Goal: Navigation & Orientation: Find specific page/section

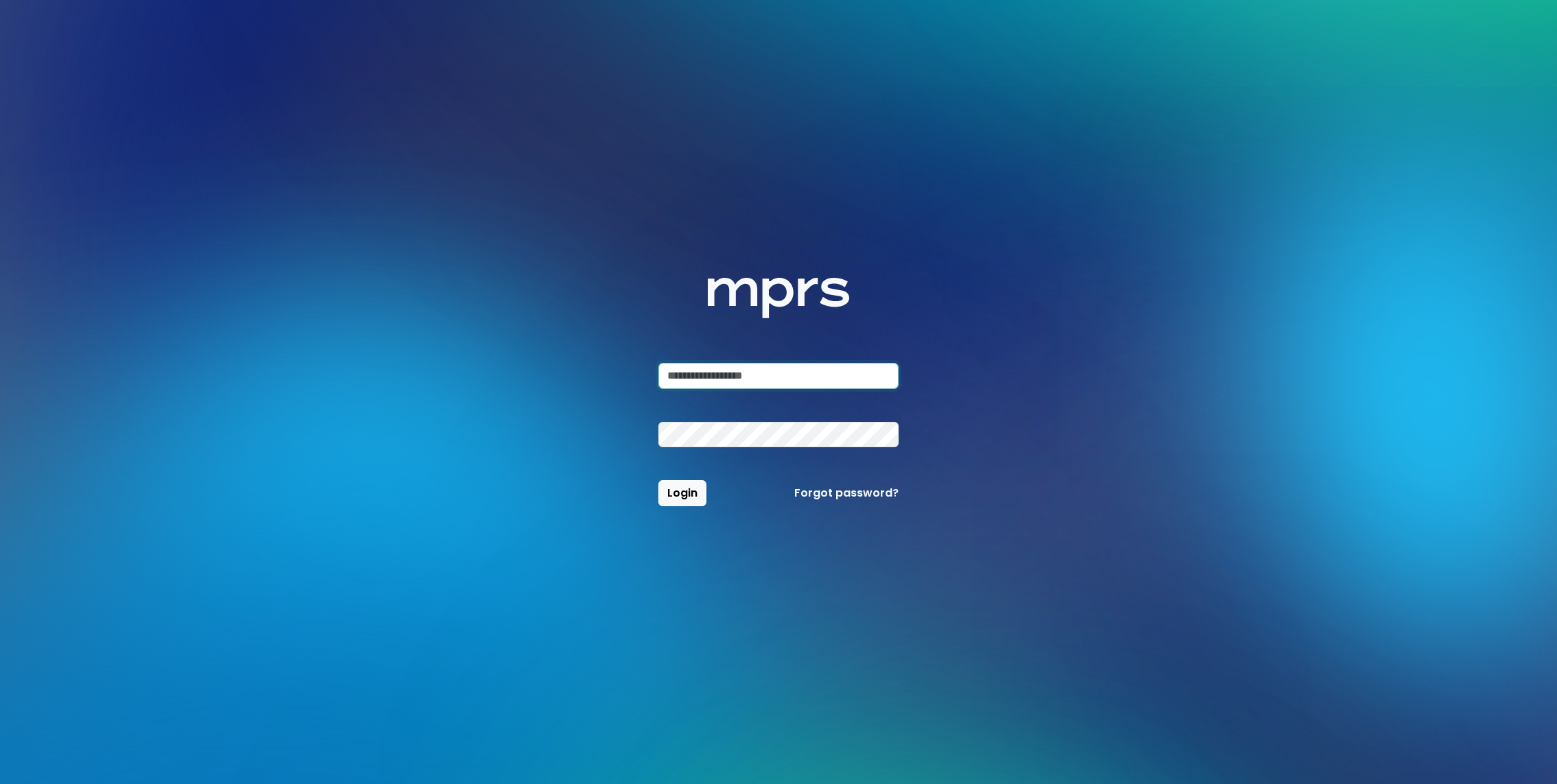
click at [735, 373] on input "email" at bounding box center [778, 376] width 241 height 26
type input "**********"
click at [691, 488] on span "Login" at bounding box center [682, 493] width 30 height 15
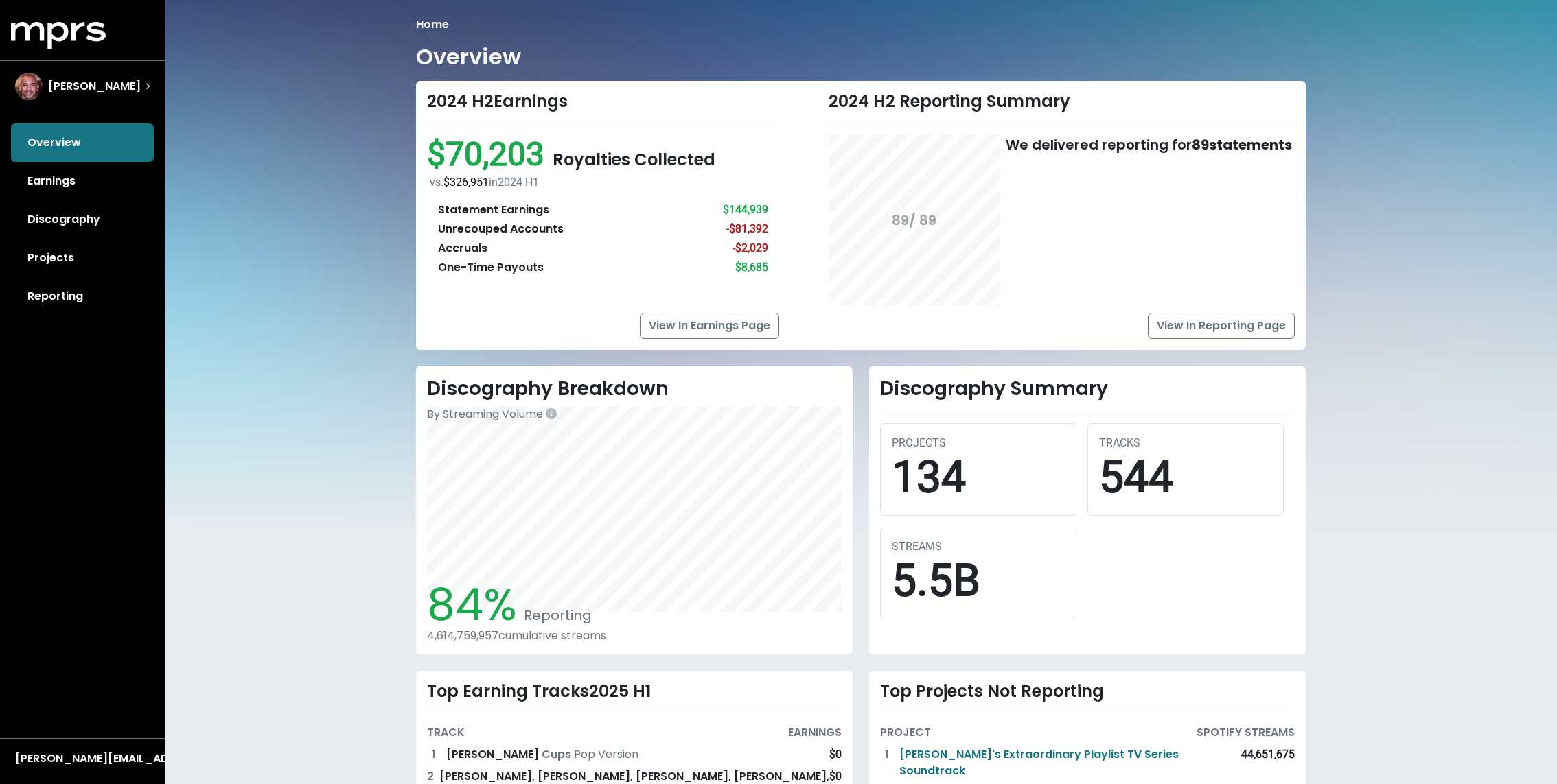
click at [359, 446] on div "Home Overview 2024 H2 Earnings $70,203 Royalties Collected vs. $326,951 in [DAT…" at bounding box center [860, 513] width 1392 height 1025
click at [69, 71] on div "[PERSON_NAME]" at bounding box center [83, 86] width 156 height 49
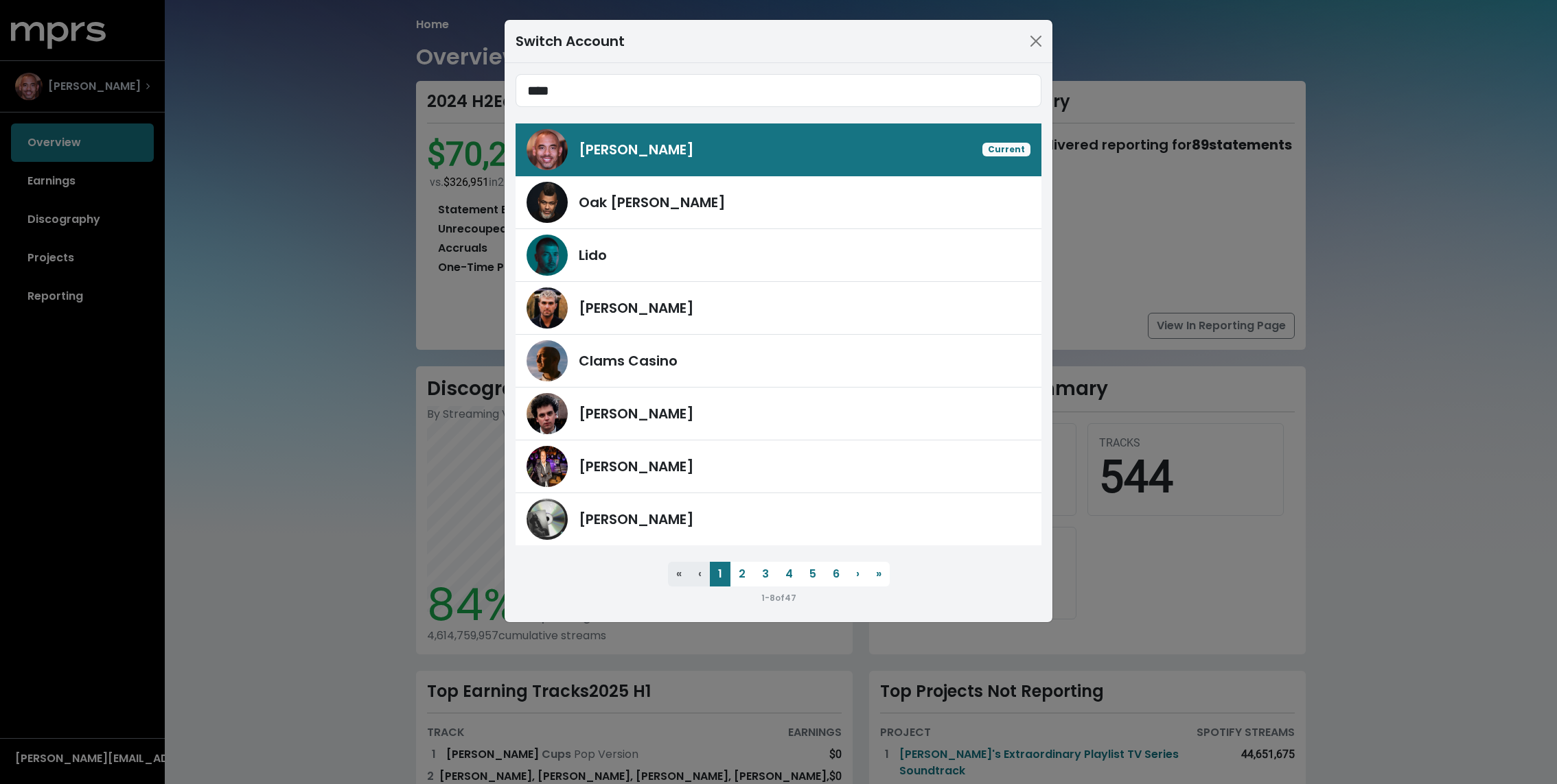
type input "****"
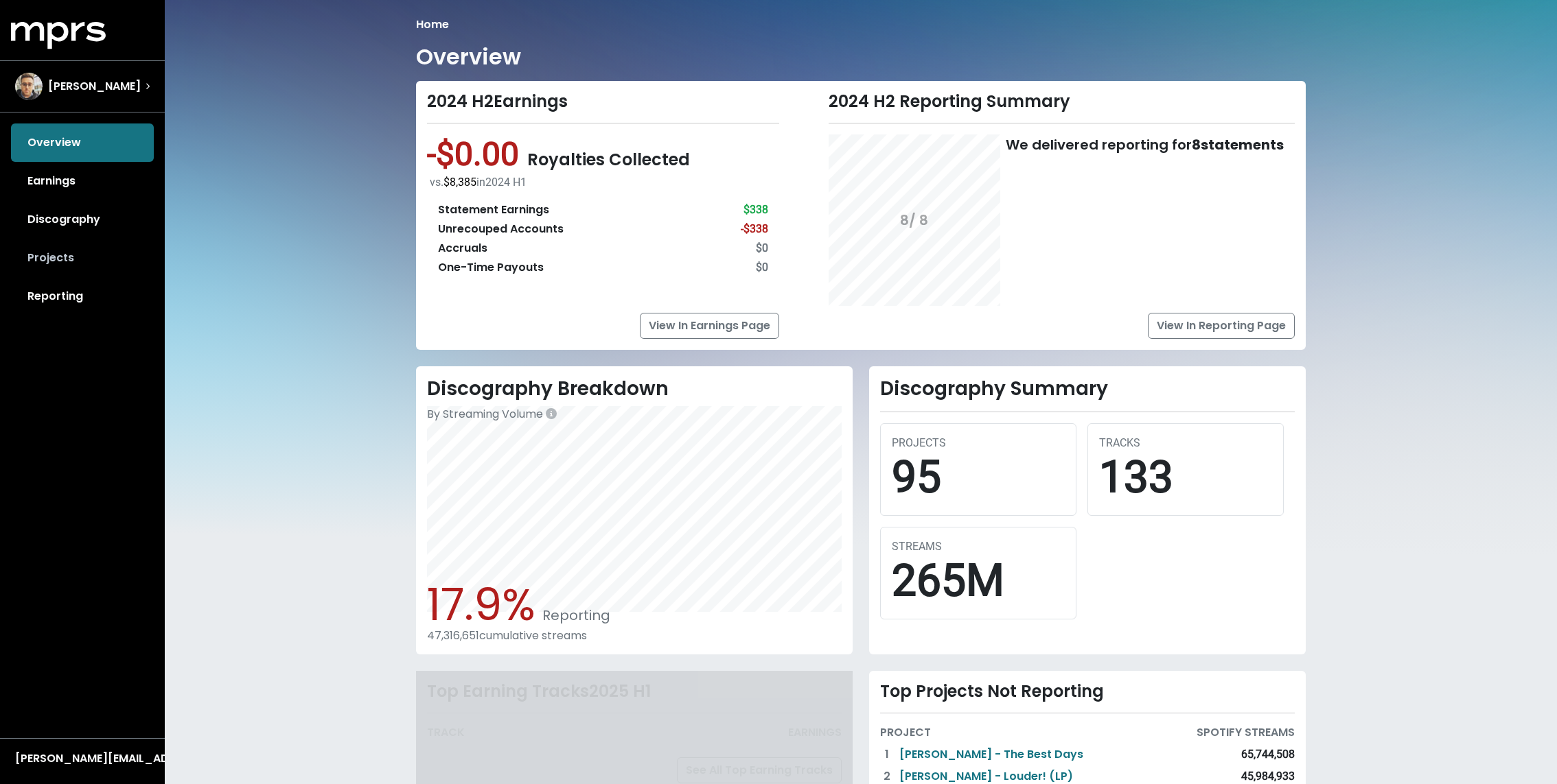
click at [56, 250] on link "Projects" at bounding box center [82, 258] width 143 height 38
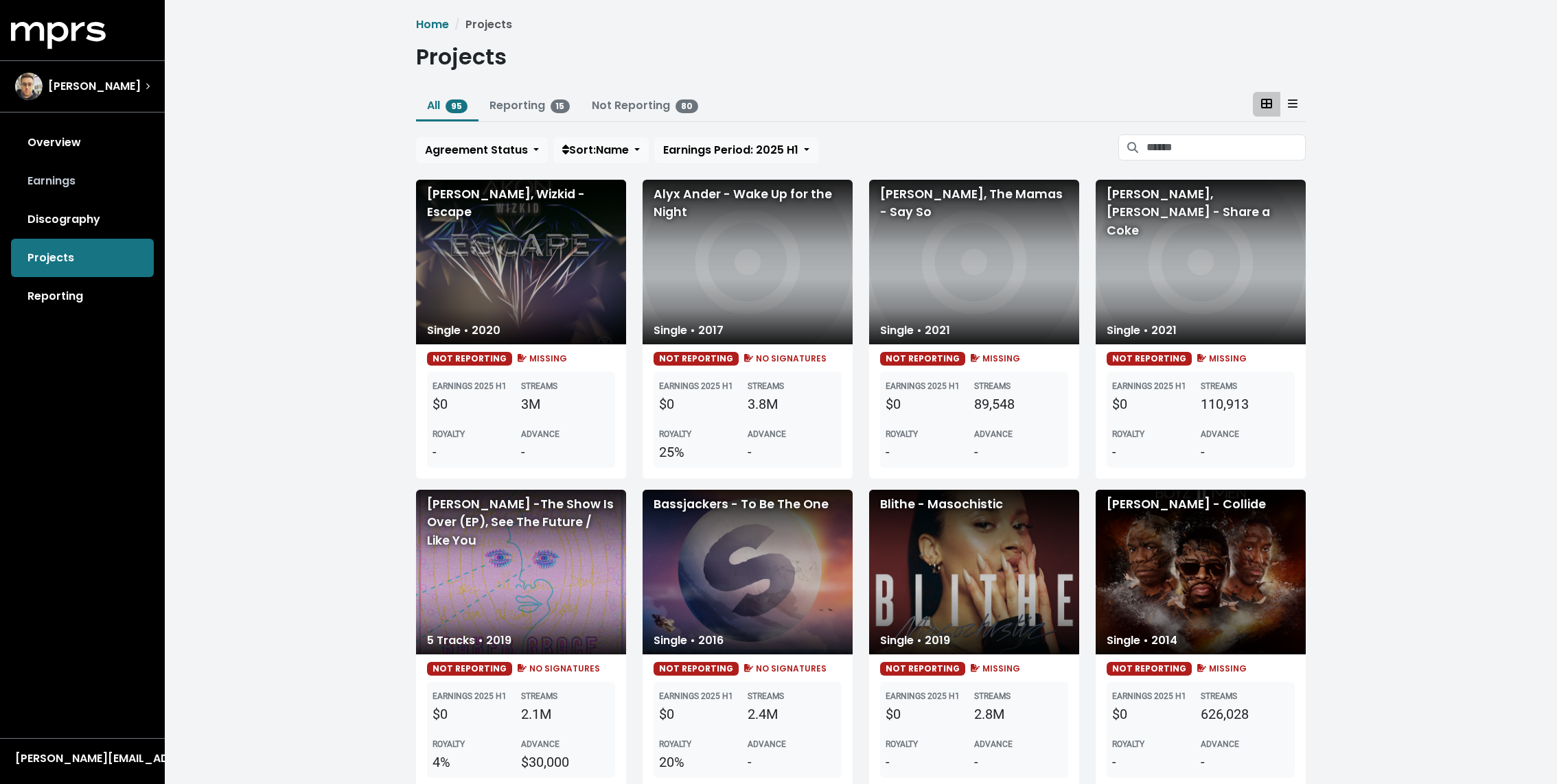
click at [81, 167] on link "Earnings" at bounding box center [82, 181] width 143 height 38
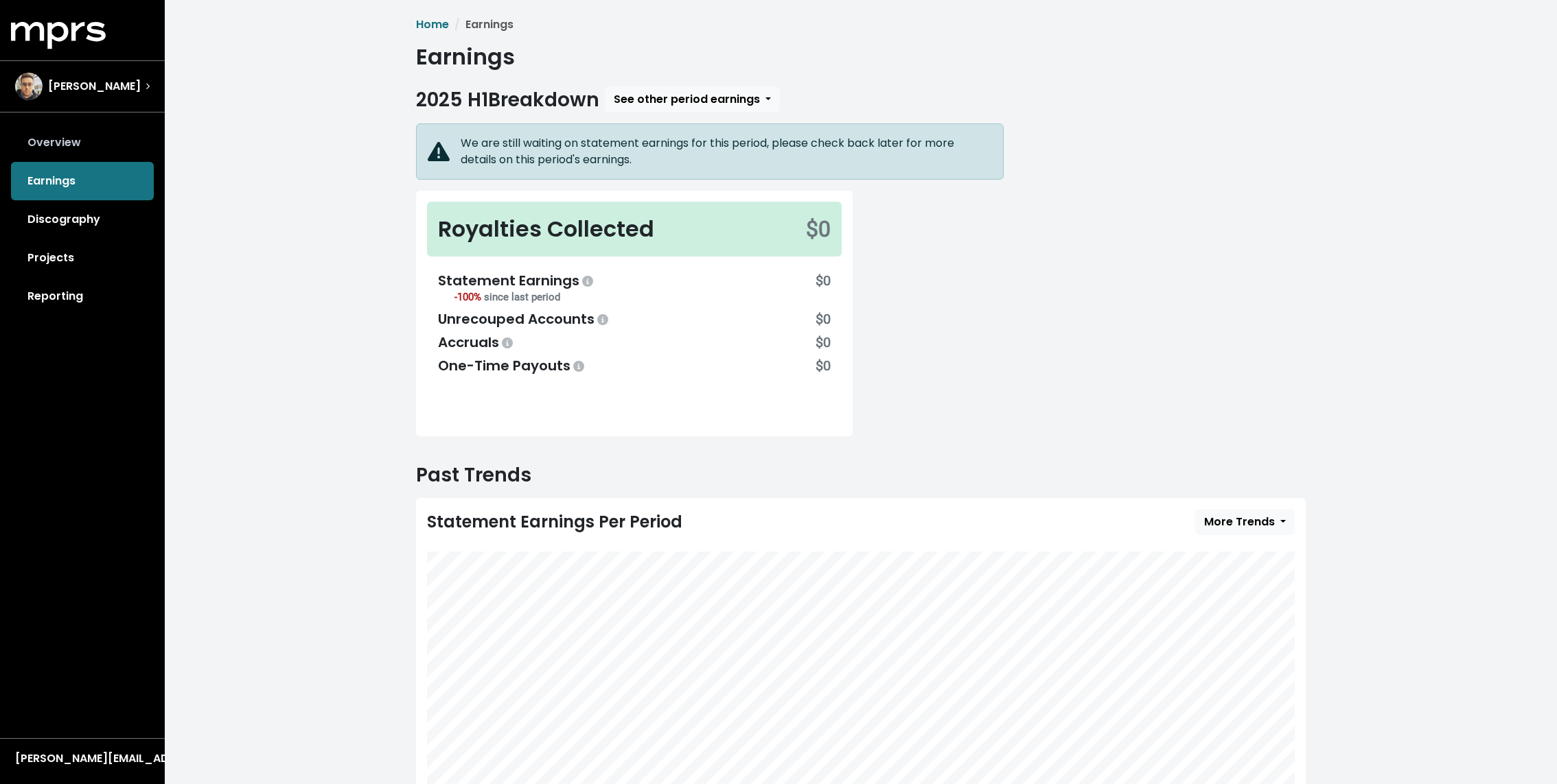
click at [84, 131] on link "Overview" at bounding box center [82, 142] width 143 height 38
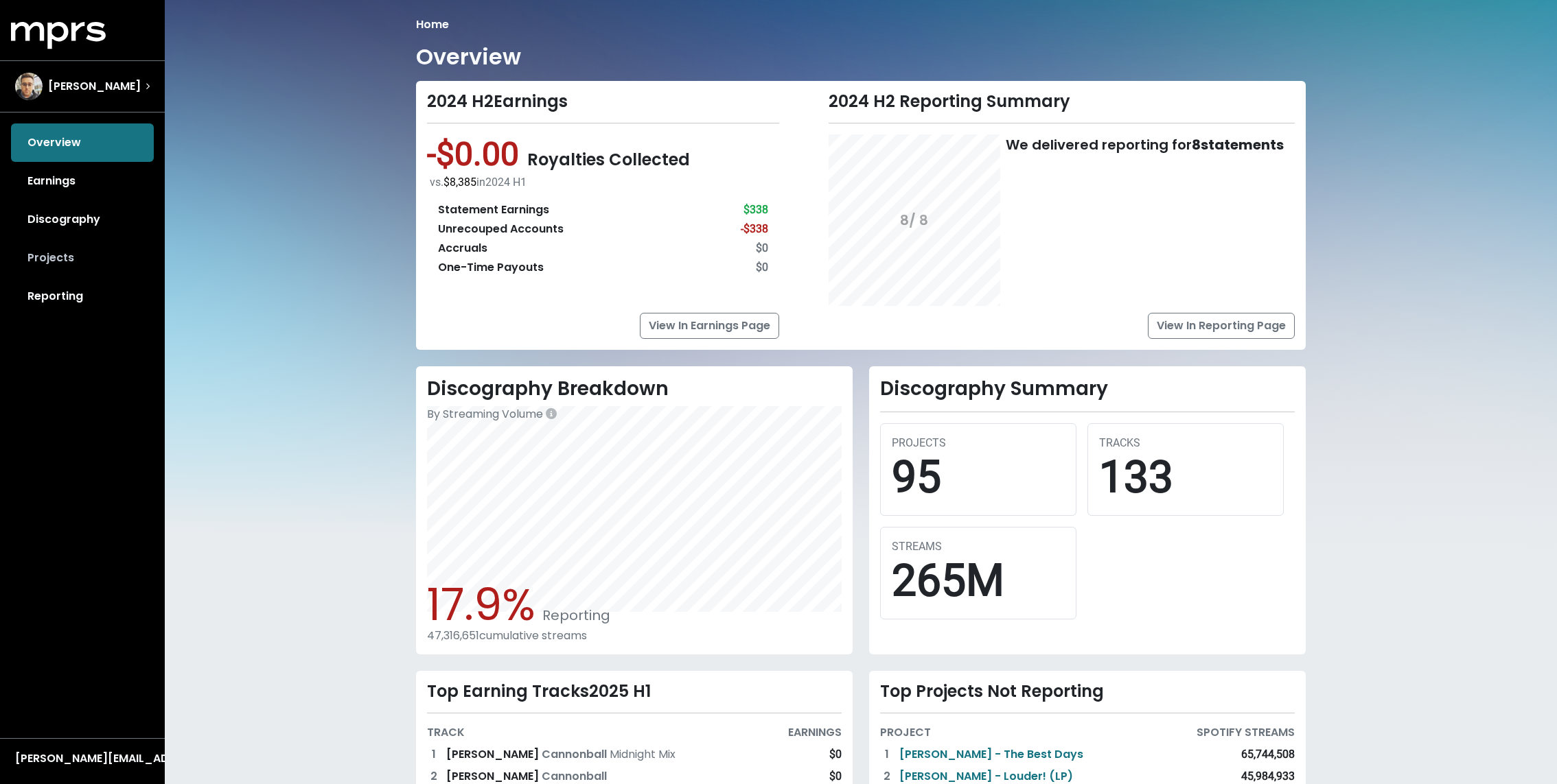
click at [77, 254] on link "Projects" at bounding box center [82, 258] width 143 height 38
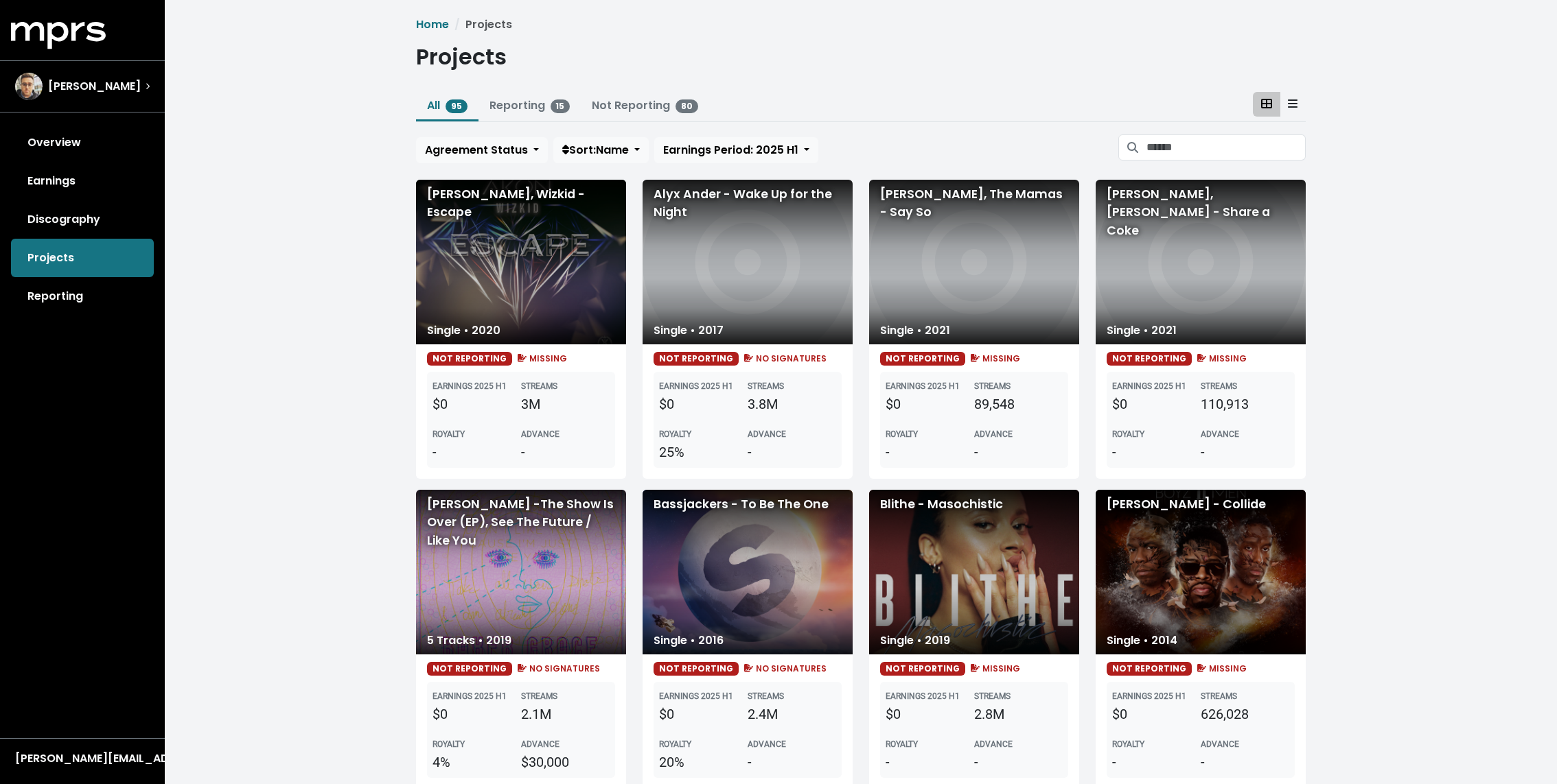
click at [458, 136] on div "Agreement Status Sort: Name Earnings Period: 2025 H1" at bounding box center [861, 149] width 890 height 29
click at [453, 151] on span "Agreement Status" at bounding box center [476, 150] width 103 height 15
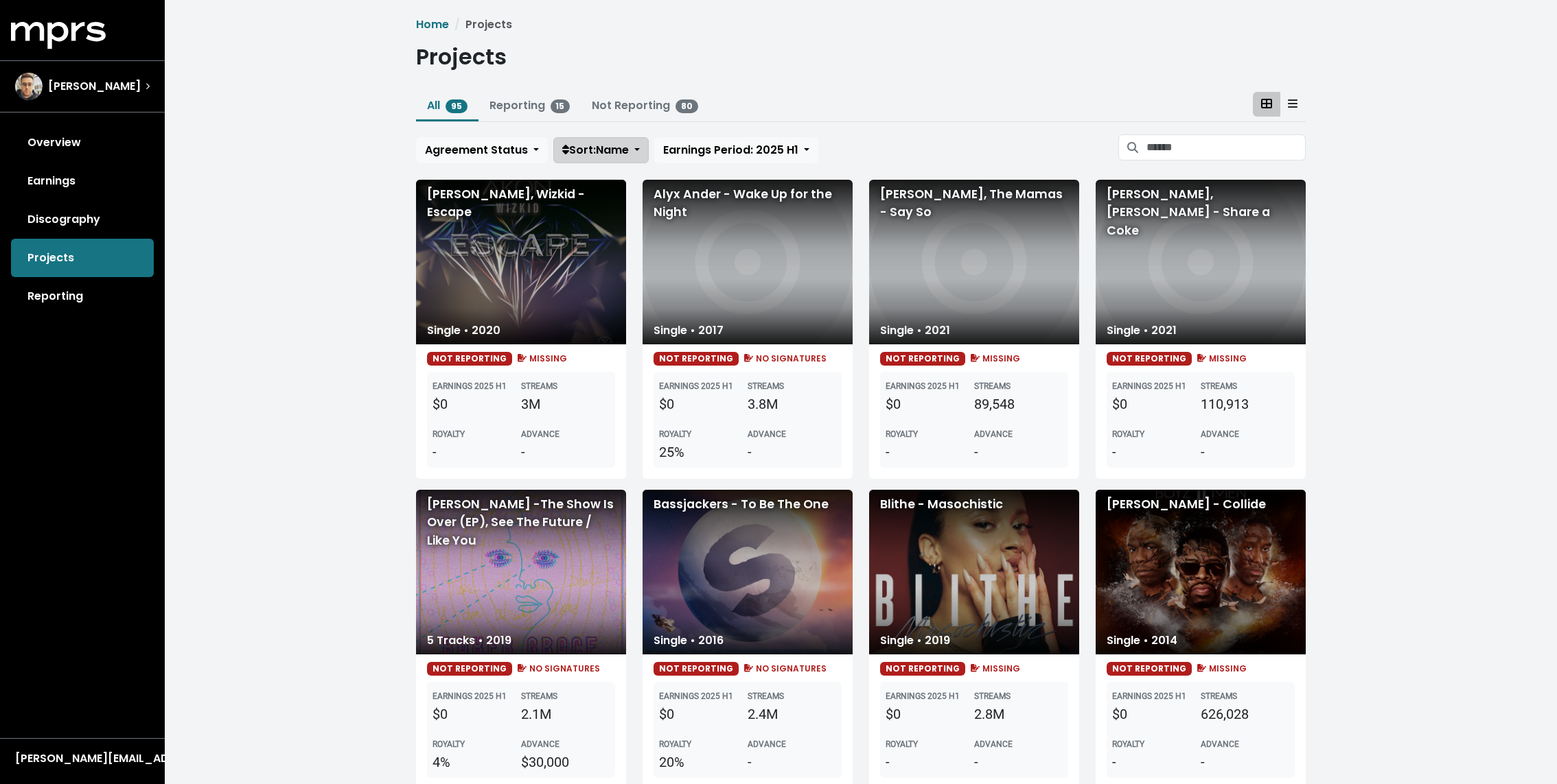
click at [595, 153] on span "Sort: Name" at bounding box center [595, 150] width 66 height 15
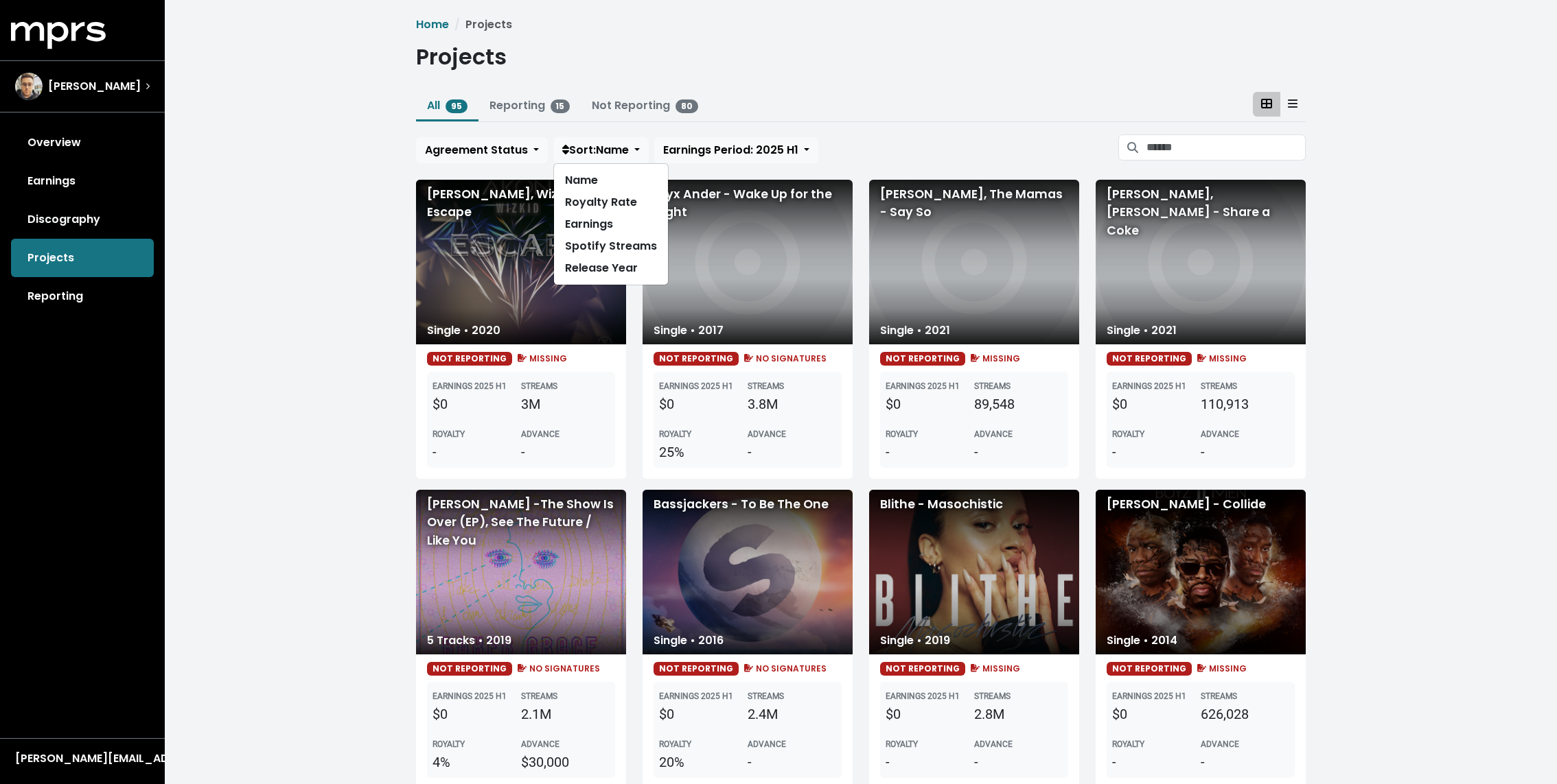
click at [1293, 103] on icon at bounding box center [1292, 103] width 10 height 11
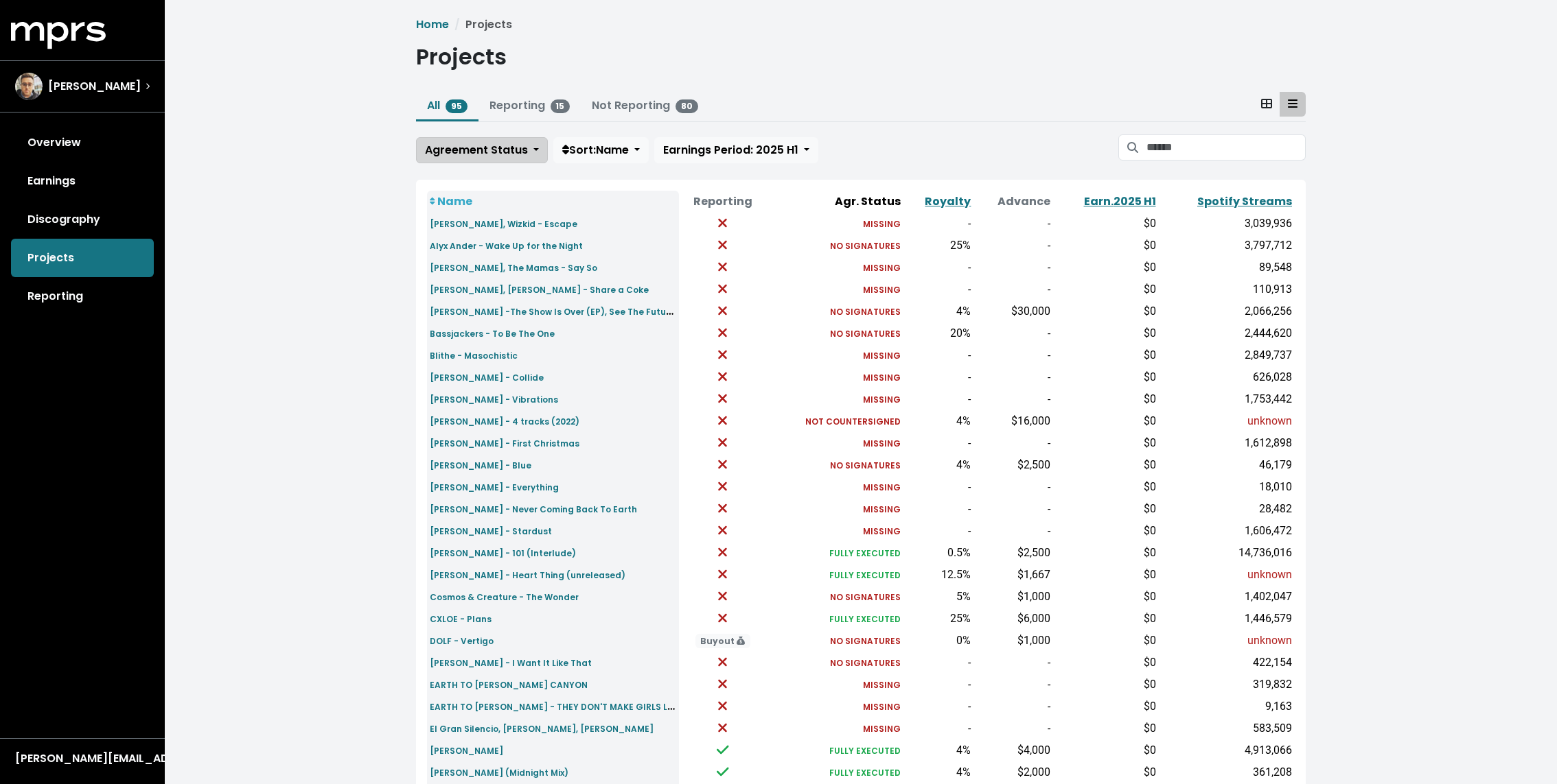
click at [494, 151] on span "Agreement Status" at bounding box center [476, 150] width 103 height 15
click at [598, 141] on button "Sort: Name" at bounding box center [600, 150] width 95 height 26
click at [614, 245] on link "Spotify Streams" at bounding box center [611, 246] width 114 height 22
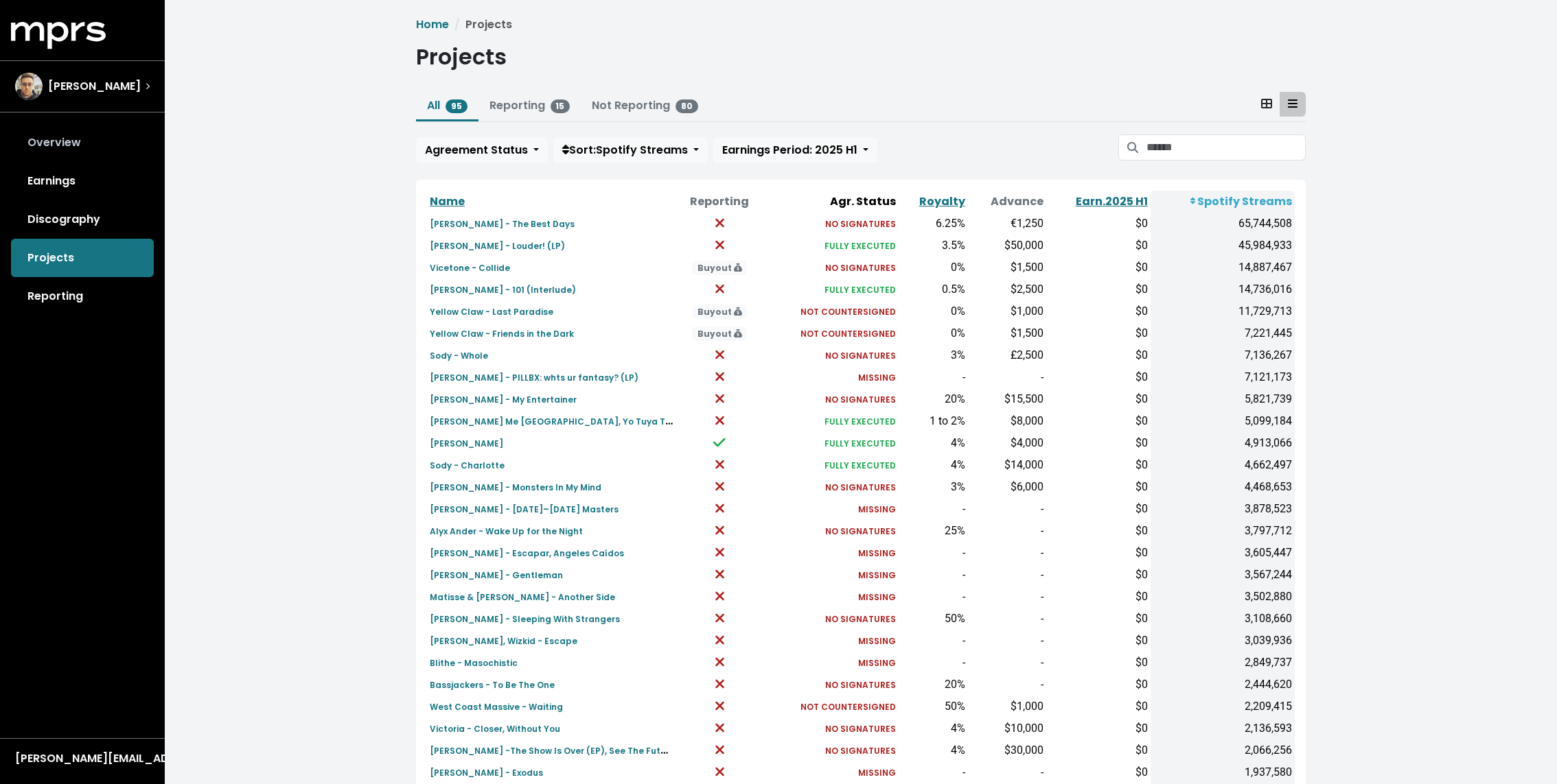
click at [86, 144] on link "Overview" at bounding box center [82, 142] width 143 height 38
